Goal: Task Accomplishment & Management: Manage account settings

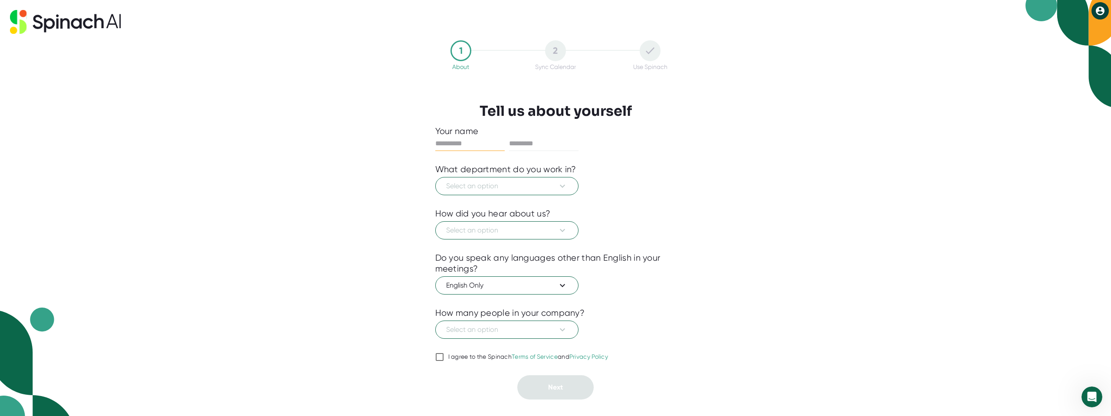
click at [484, 140] on input "text" at bounding box center [469, 144] width 69 height 14
click at [459, 148] on input "text" at bounding box center [469, 144] width 69 height 14
type input "******"
type input "*********"
click at [456, 195] on button "Select an option" at bounding box center [506, 186] width 143 height 18
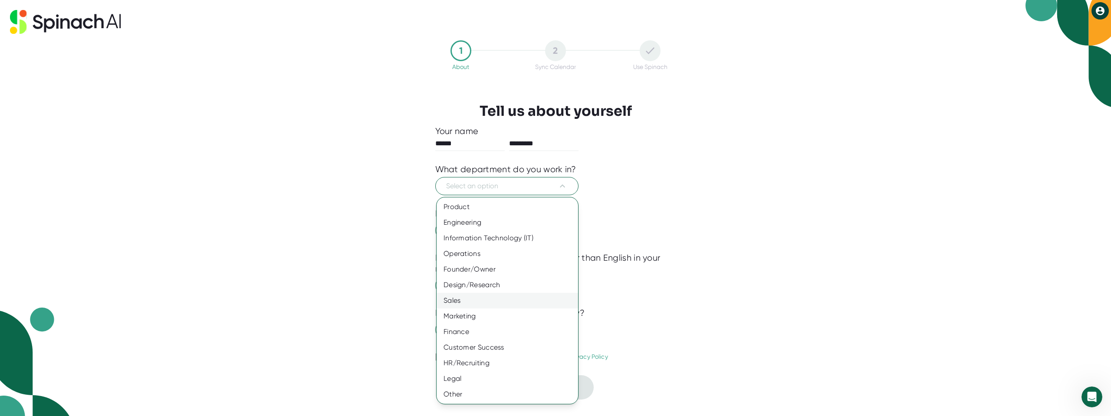
drag, startPoint x: 474, startPoint y: 313, endPoint x: 479, endPoint y: 296, distance: 17.8
click at [474, 313] on div "Marketing" at bounding box center [508, 317] width 142 height 16
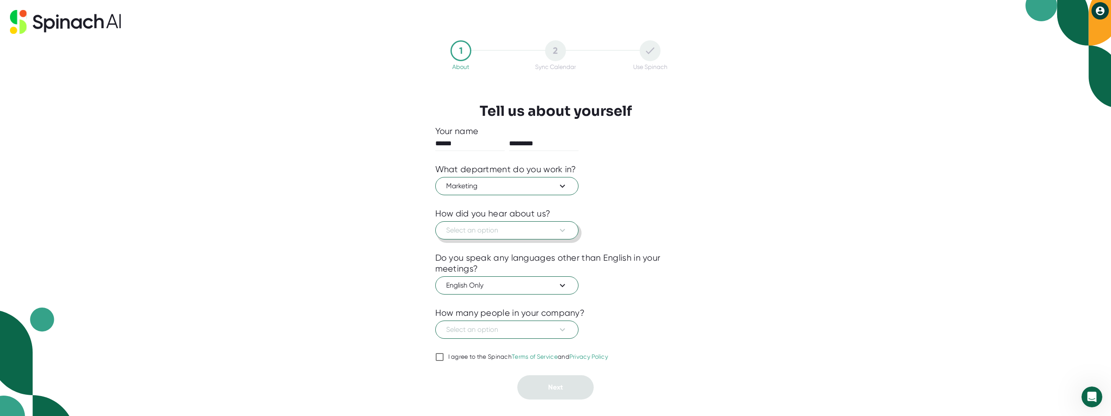
click at [486, 227] on span "Select an option" at bounding box center [507, 230] width 122 height 10
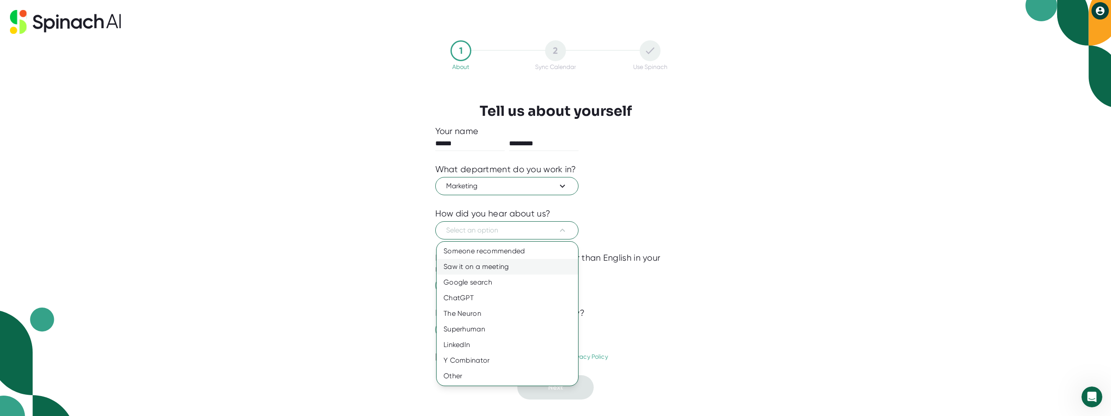
click at [498, 264] on div "Saw it on a meeting" at bounding box center [508, 267] width 142 height 16
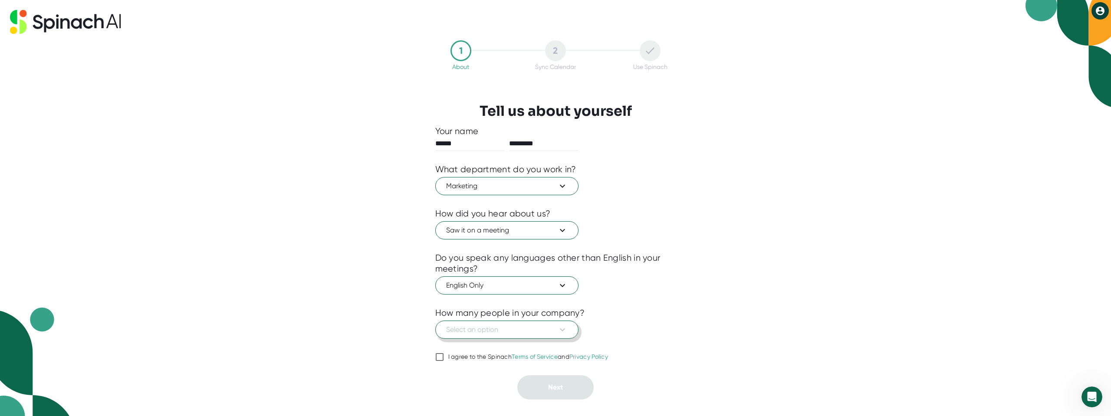
click at [460, 336] on button "Select an option" at bounding box center [506, 330] width 143 height 18
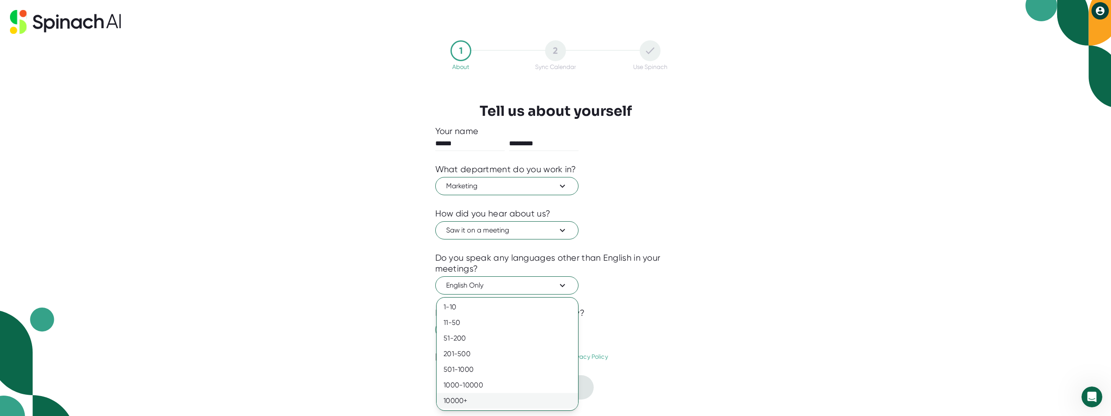
click at [467, 400] on div "10000+" at bounding box center [508, 401] width 142 height 16
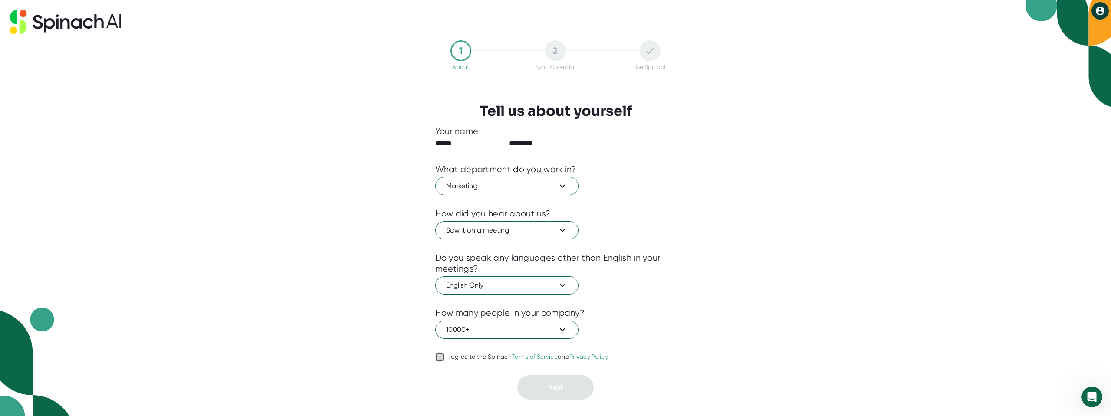
click at [439, 353] on input "I agree to the Spinach Terms of Service and Privacy Policy" at bounding box center [439, 357] width 9 height 10
checkbox input "true"
click at [566, 391] on button "Next" at bounding box center [556, 388] width 76 height 24
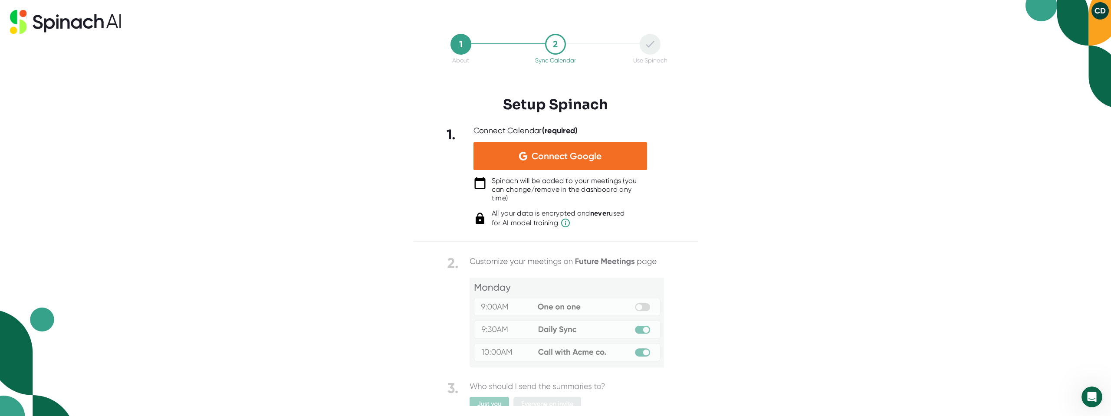
click at [768, 297] on div "1 About 2 Sync Calendar Use Spinach Setup Spinach 1. Connect Calendar (required…" at bounding box center [555, 208] width 1111 height 416
click at [560, 158] on span "Connect Google" at bounding box center [567, 156] width 70 height 9
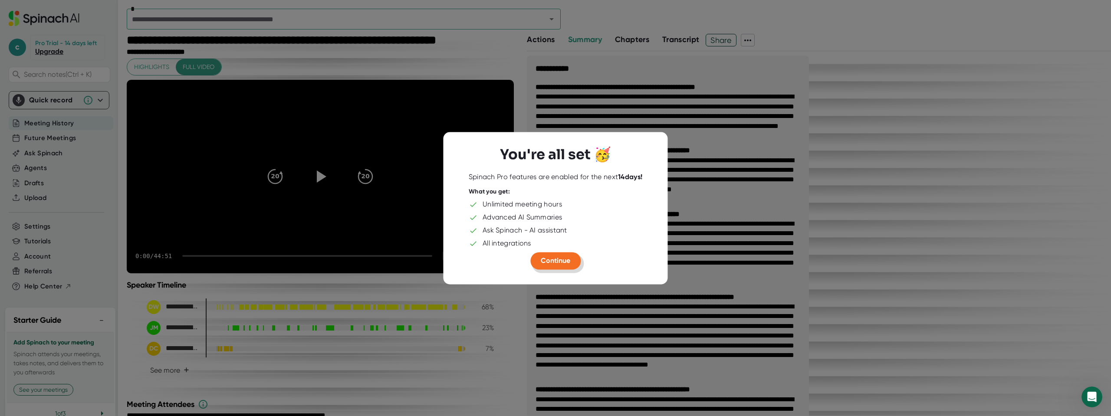
click at [564, 266] on button "Continue" at bounding box center [556, 260] width 50 height 17
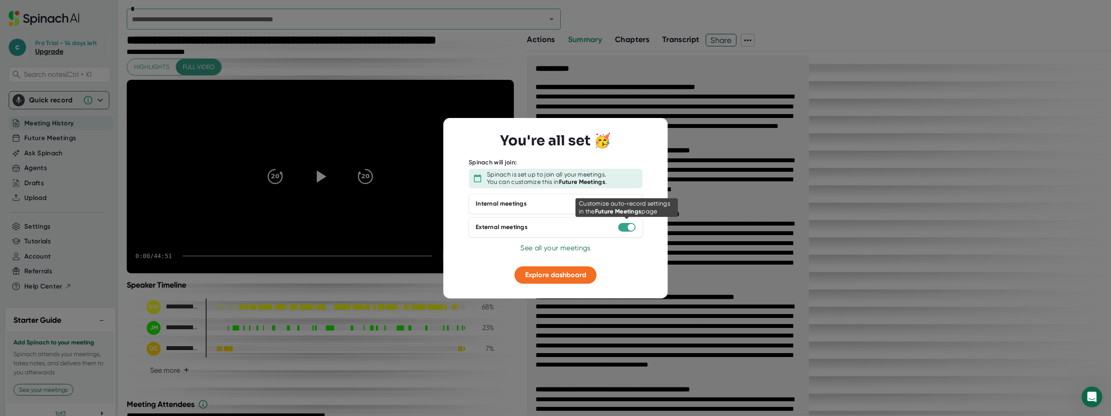
click at [623, 228] on div at bounding box center [626, 227] width 17 height 9
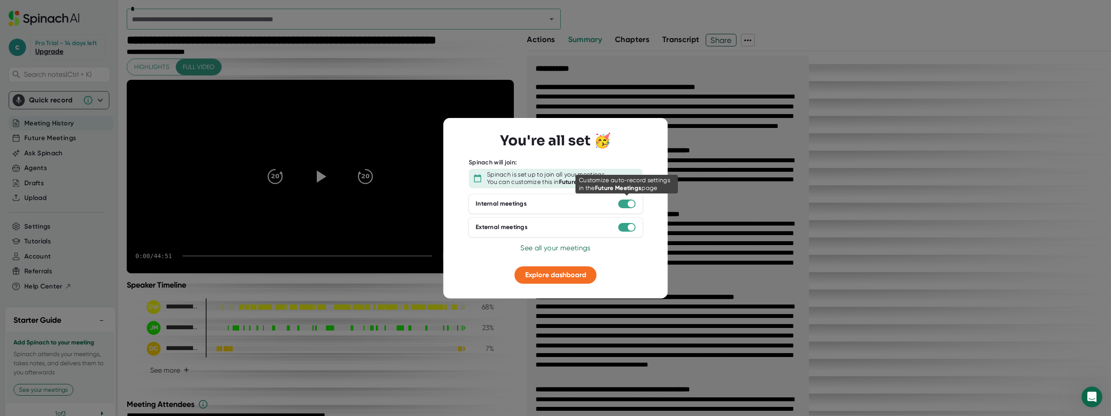
click at [623, 204] on div at bounding box center [626, 204] width 17 height 9
click at [632, 203] on div at bounding box center [631, 204] width 7 height 7
click at [563, 250] on span "See all your meetings" at bounding box center [556, 248] width 70 height 8
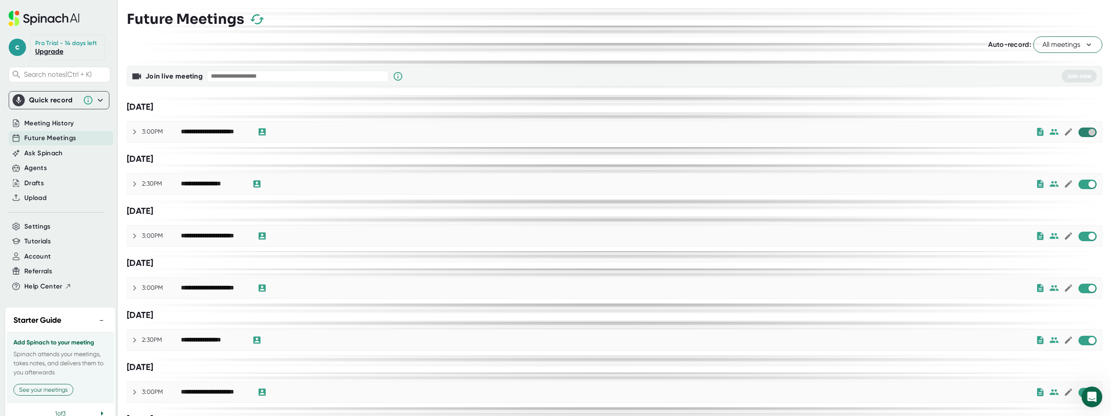
click at [1080, 133] on input "checkbox" at bounding box center [1092, 133] width 25 height 8
checkbox input "true"
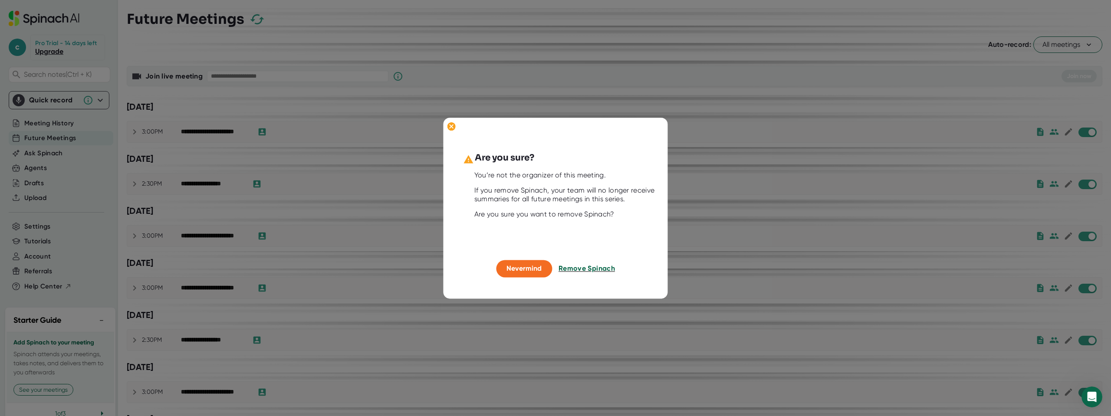
click at [591, 269] on span "Remove Spinach" at bounding box center [587, 269] width 56 height 8
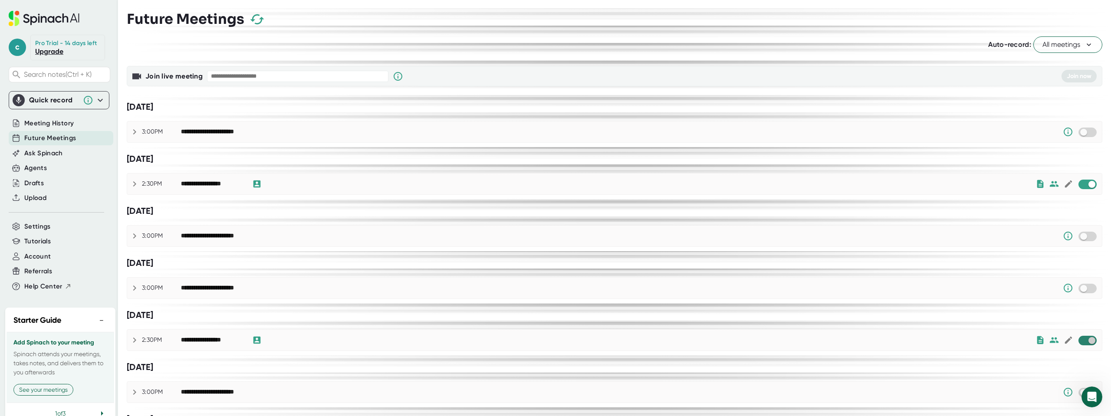
click at [1080, 340] on input "checkbox" at bounding box center [1092, 341] width 25 height 8
checkbox input "true"
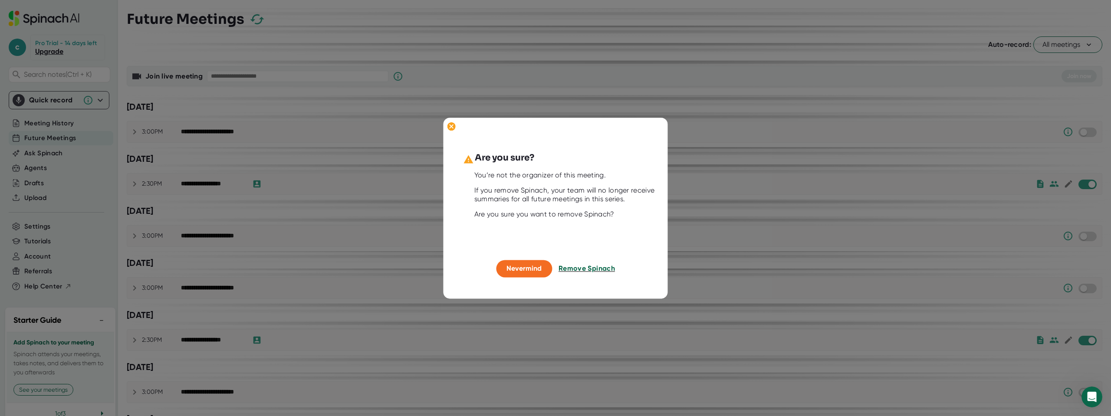
click at [588, 267] on span "Remove Spinach" at bounding box center [587, 269] width 56 height 8
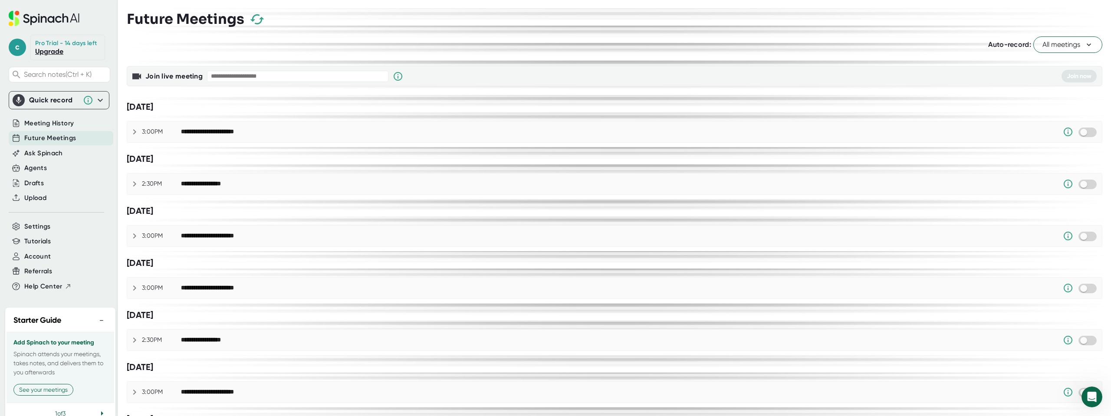
scroll to position [43, 0]
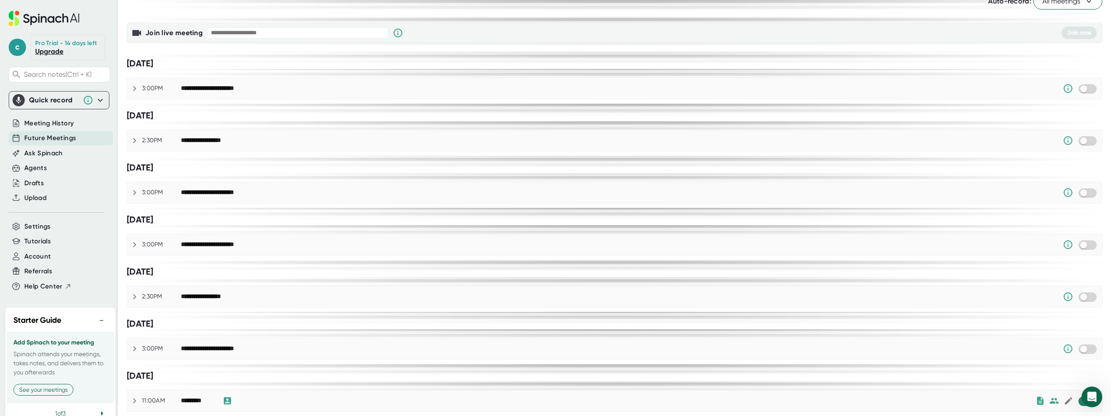
click at [1080, 403] on input "checkbox" at bounding box center [1092, 402] width 25 height 8
checkbox input "true"
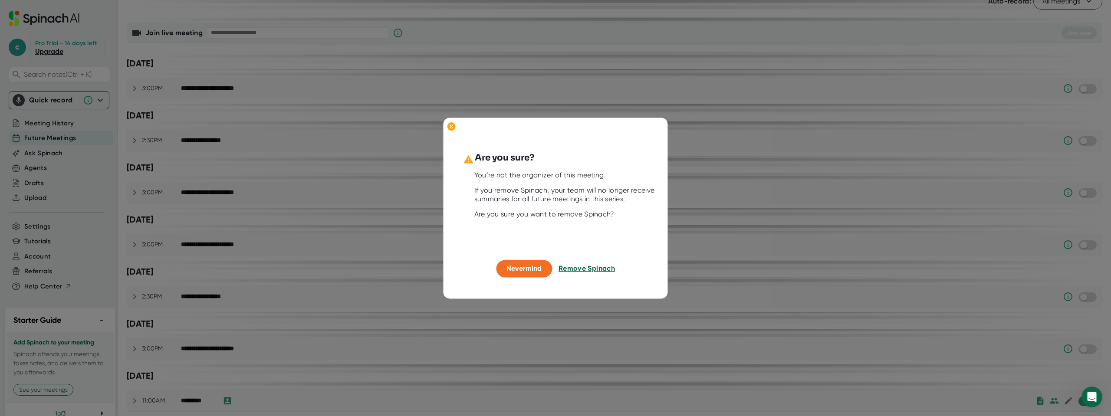
click at [576, 270] on span "Remove Spinach" at bounding box center [587, 269] width 56 height 8
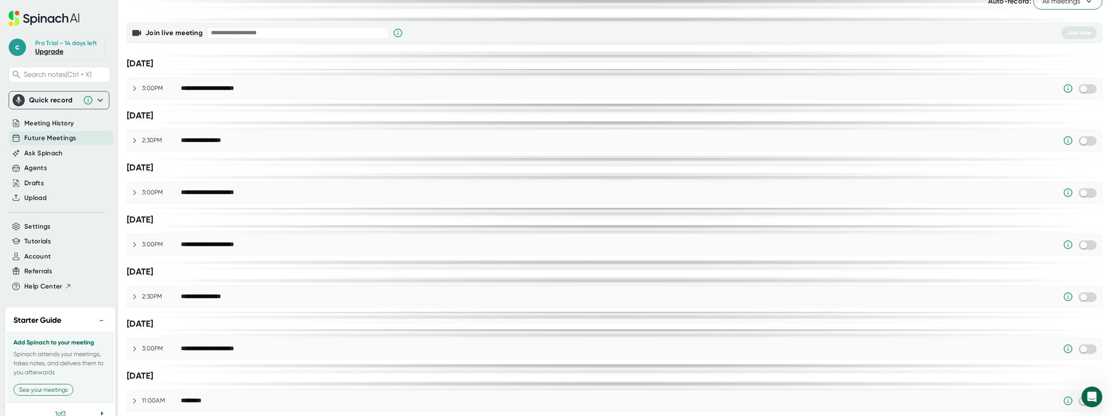
scroll to position [0, 0]
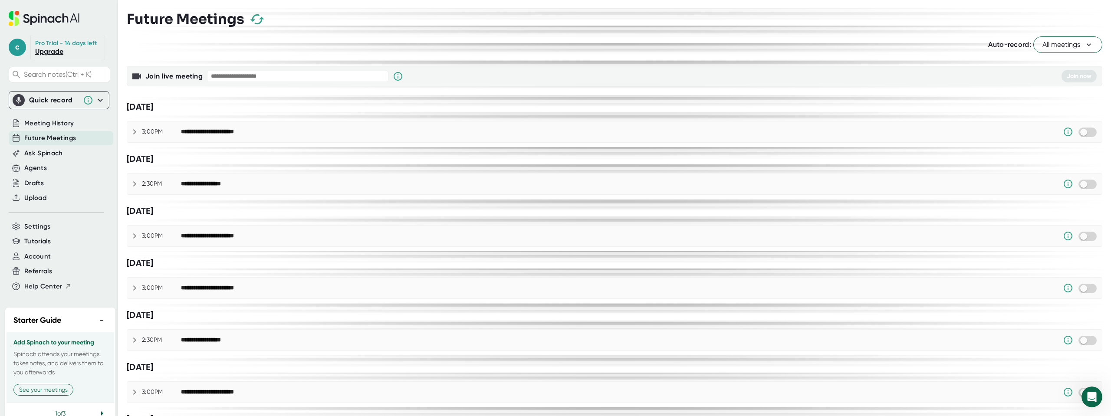
click at [1043, 46] on span "All meetings" at bounding box center [1068, 45] width 51 height 10
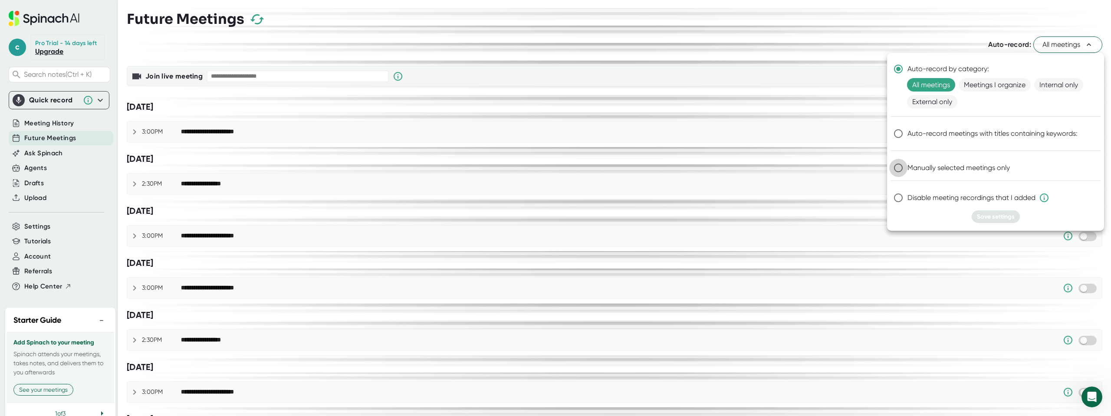
click at [895, 169] on input "Manually selected meetings only" at bounding box center [899, 168] width 18 height 18
radio input "true"
click at [981, 215] on span "Save settings" at bounding box center [996, 216] width 38 height 7
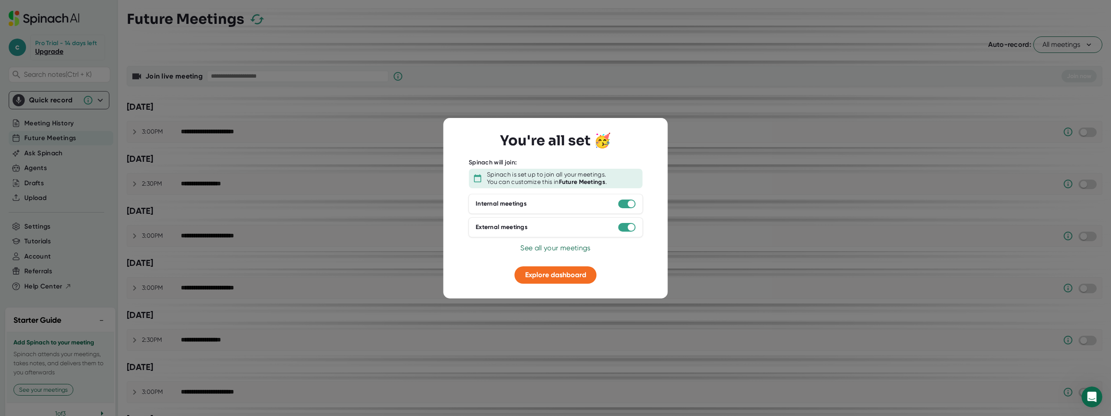
click at [355, 266] on div at bounding box center [555, 208] width 1111 height 416
click at [560, 275] on span "Explore dashboard" at bounding box center [555, 275] width 61 height 8
